Goal: Check status

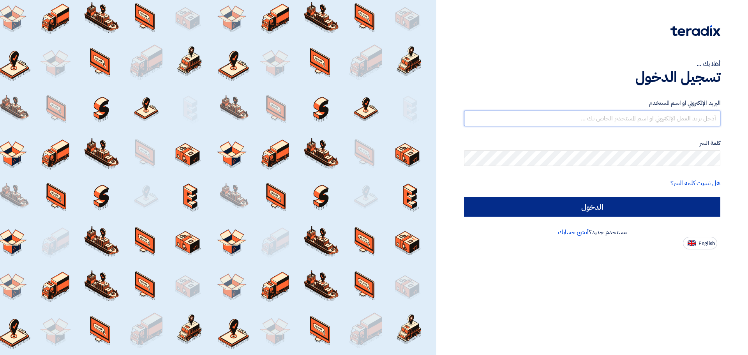
type input "[PERSON_NAME][EMAIL_ADDRESS][DOMAIN_NAME]"
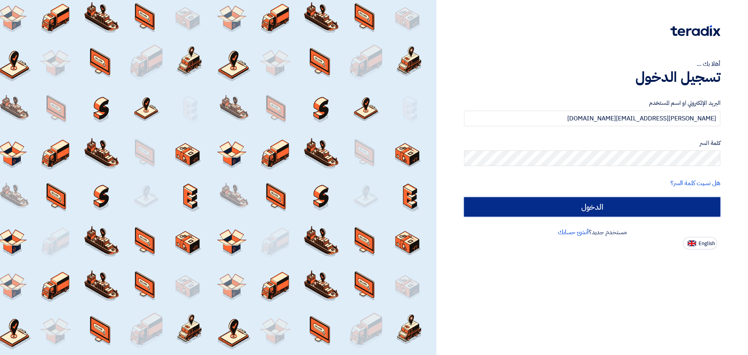
click at [560, 197] on input "الدخول" at bounding box center [592, 206] width 256 height 19
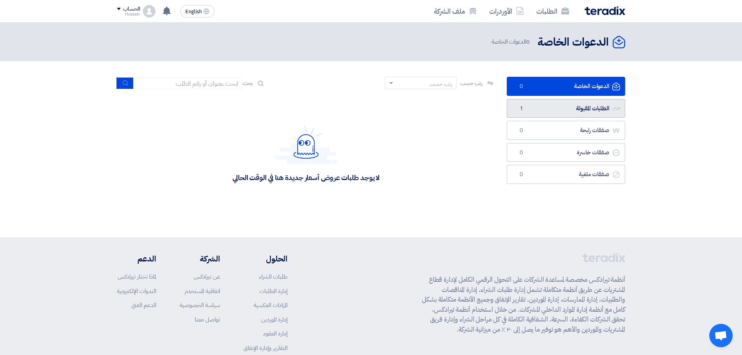
click at [608, 110] on link "الطلبات المقبولة الطلبات المقبولة 1" at bounding box center [566, 108] width 118 height 19
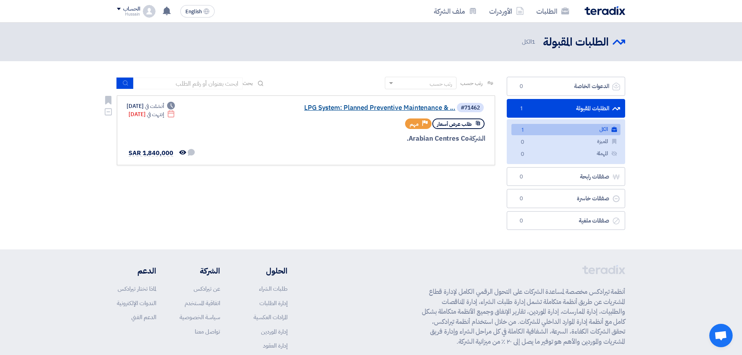
click at [414, 105] on link "LPG System: Planned Preventive Maintenance & ..." at bounding box center [378, 107] width 156 height 7
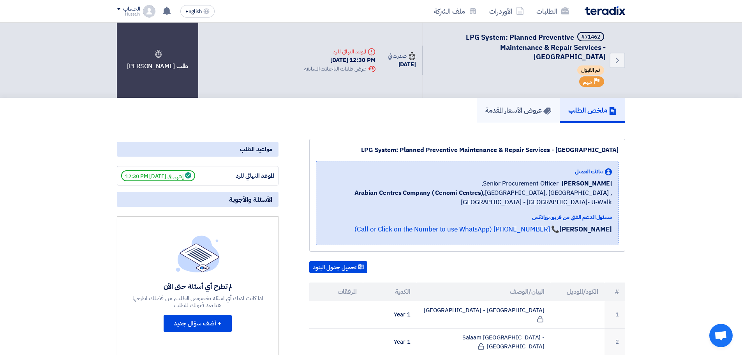
click at [520, 112] on h5 "عروض الأسعار المقدمة" at bounding box center [518, 110] width 66 height 9
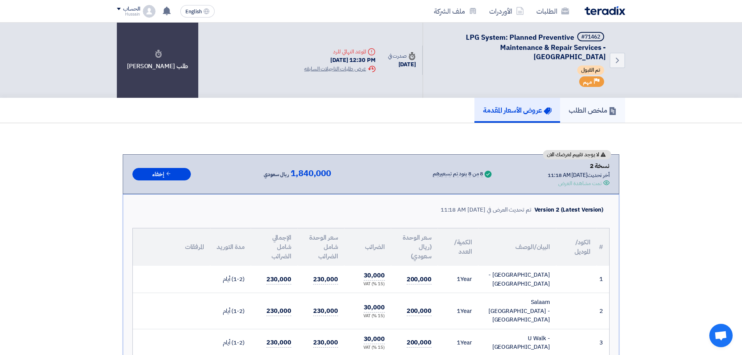
click at [597, 110] on h5 "ملخص الطلب" at bounding box center [593, 110] width 48 height 9
